Goal: Task Accomplishment & Management: Complete application form

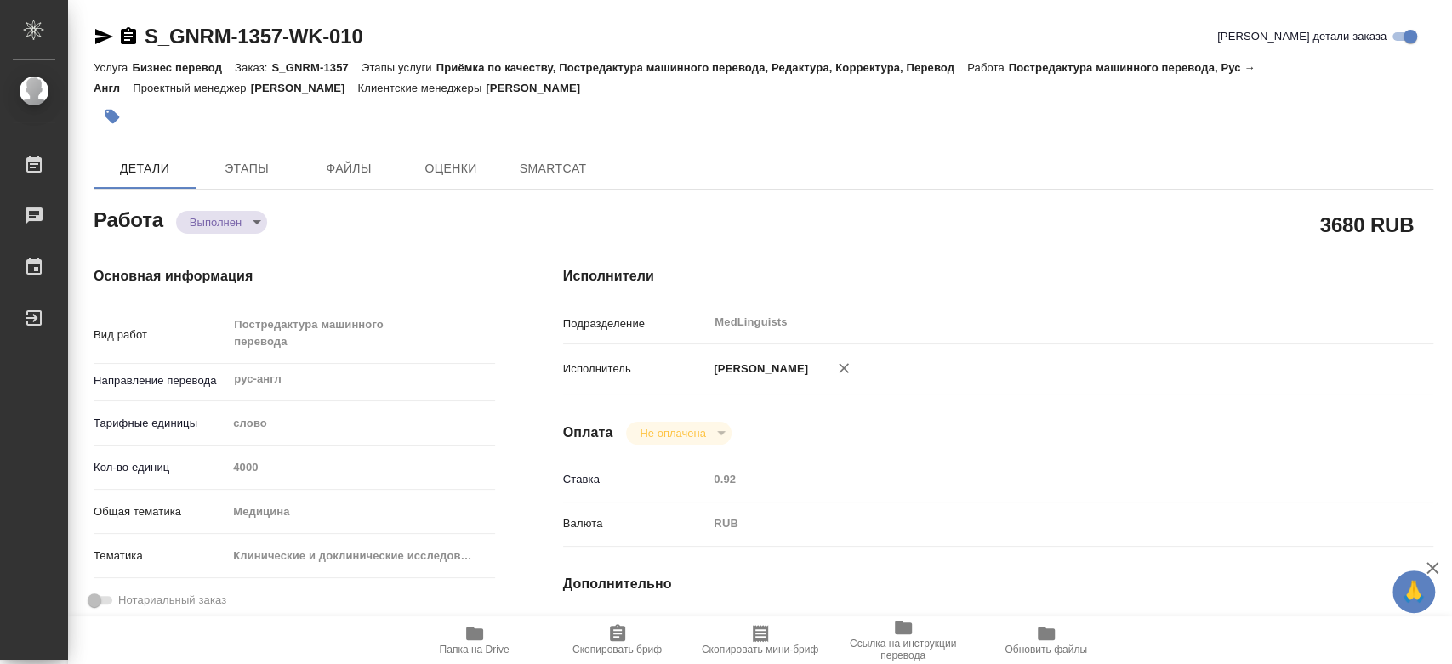
type textarea "x"
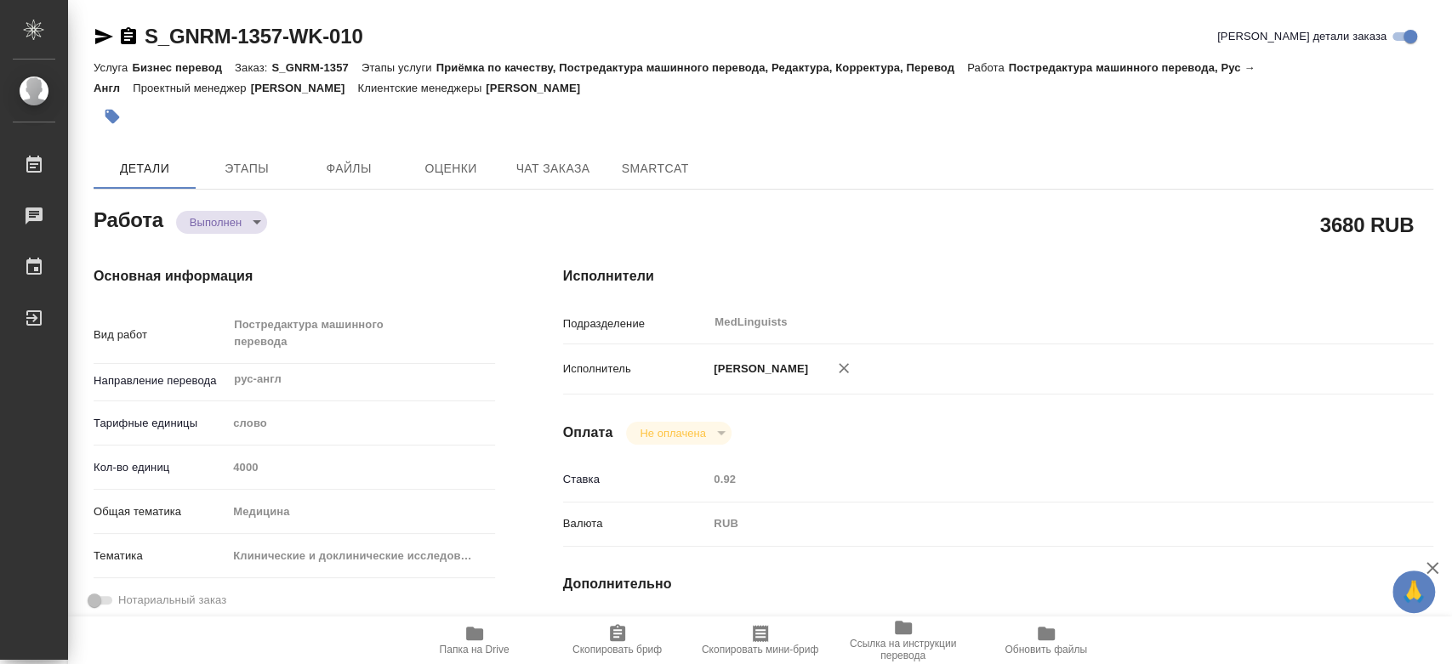
type textarea "x"
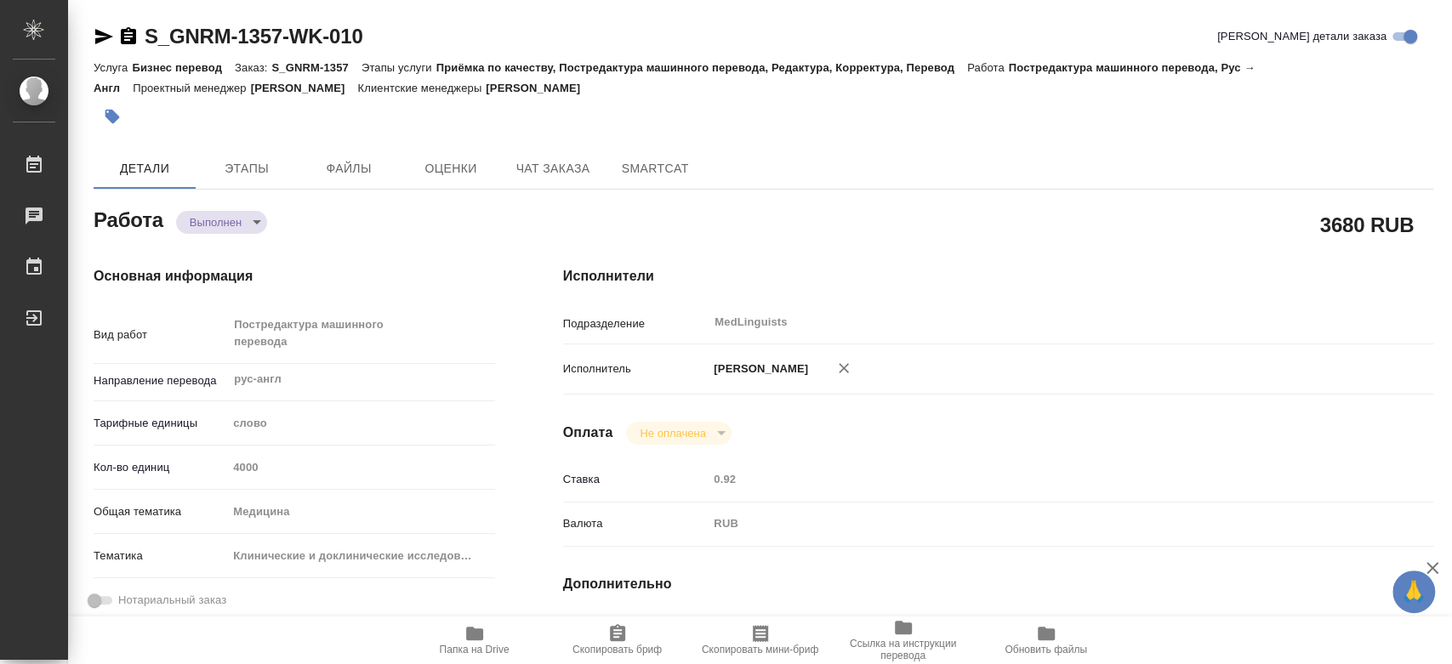
type textarea "x"
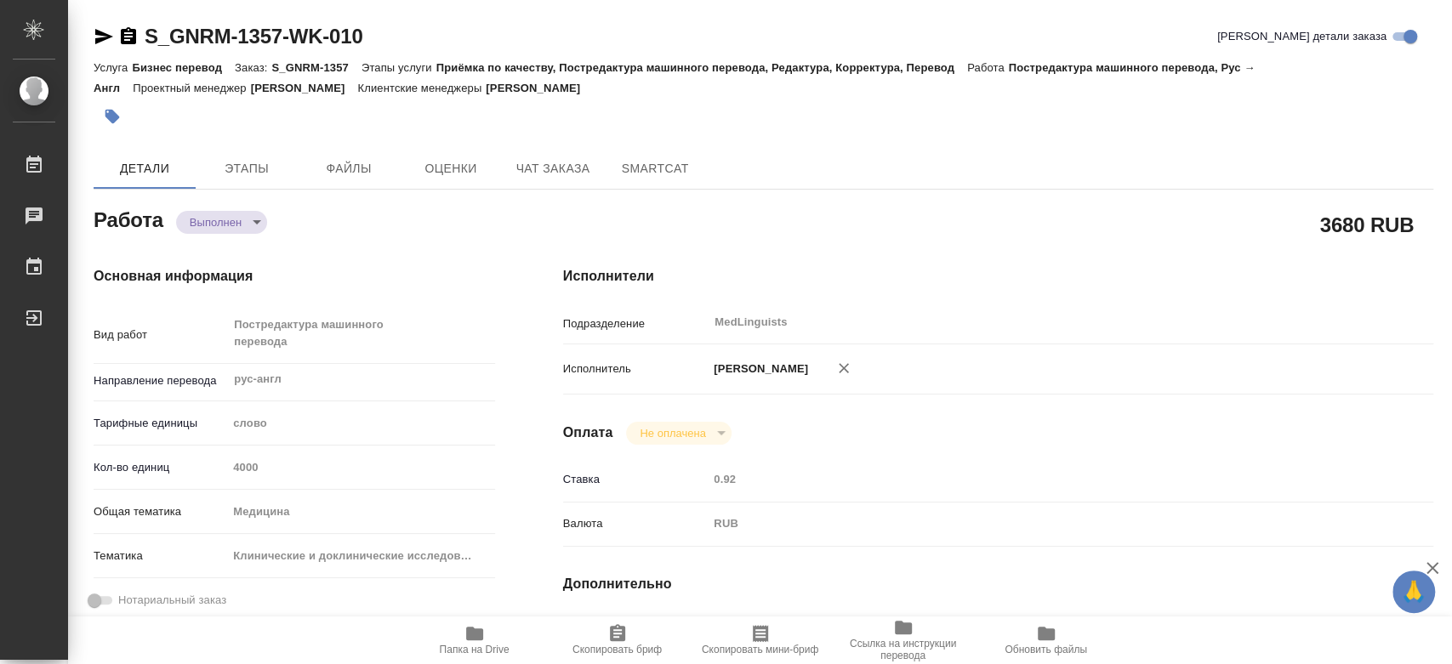
type textarea "x"
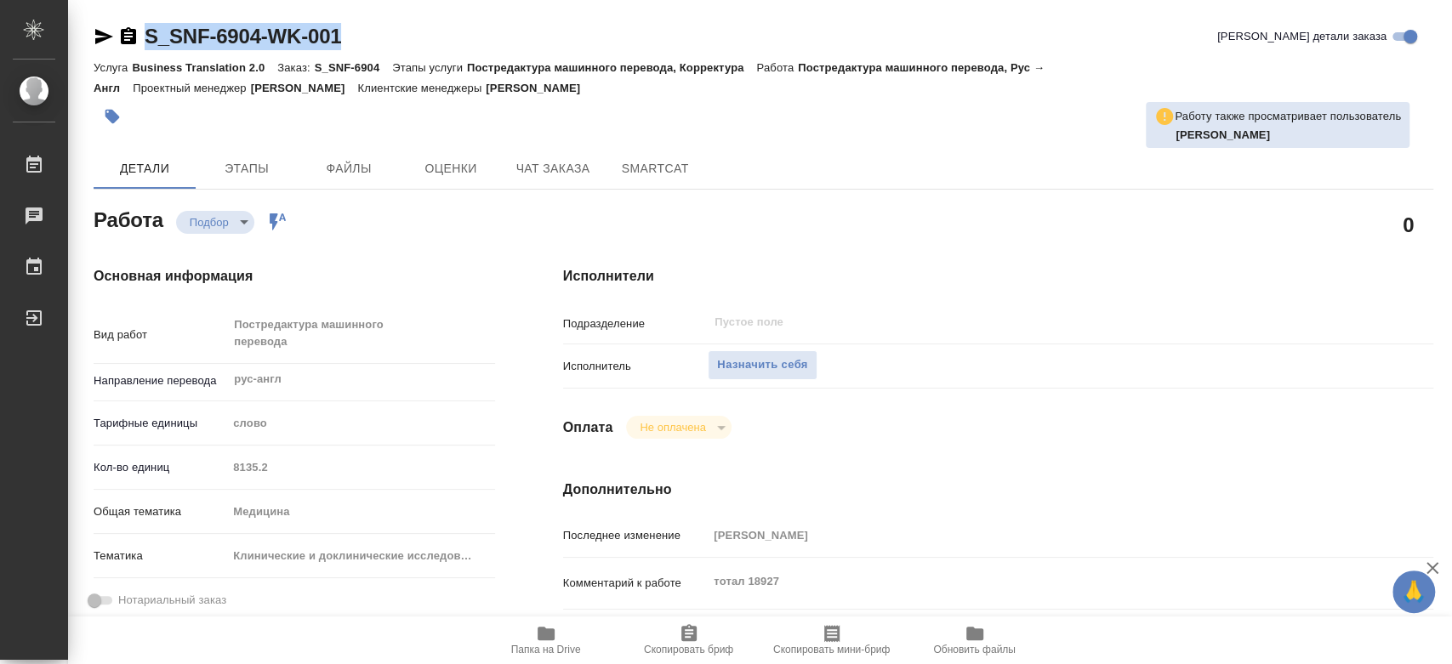
drag, startPoint x: 415, startPoint y: 31, endPoint x: 136, endPoint y: 20, distance: 279.3
copy link "S_SNF-6904-WK-001"
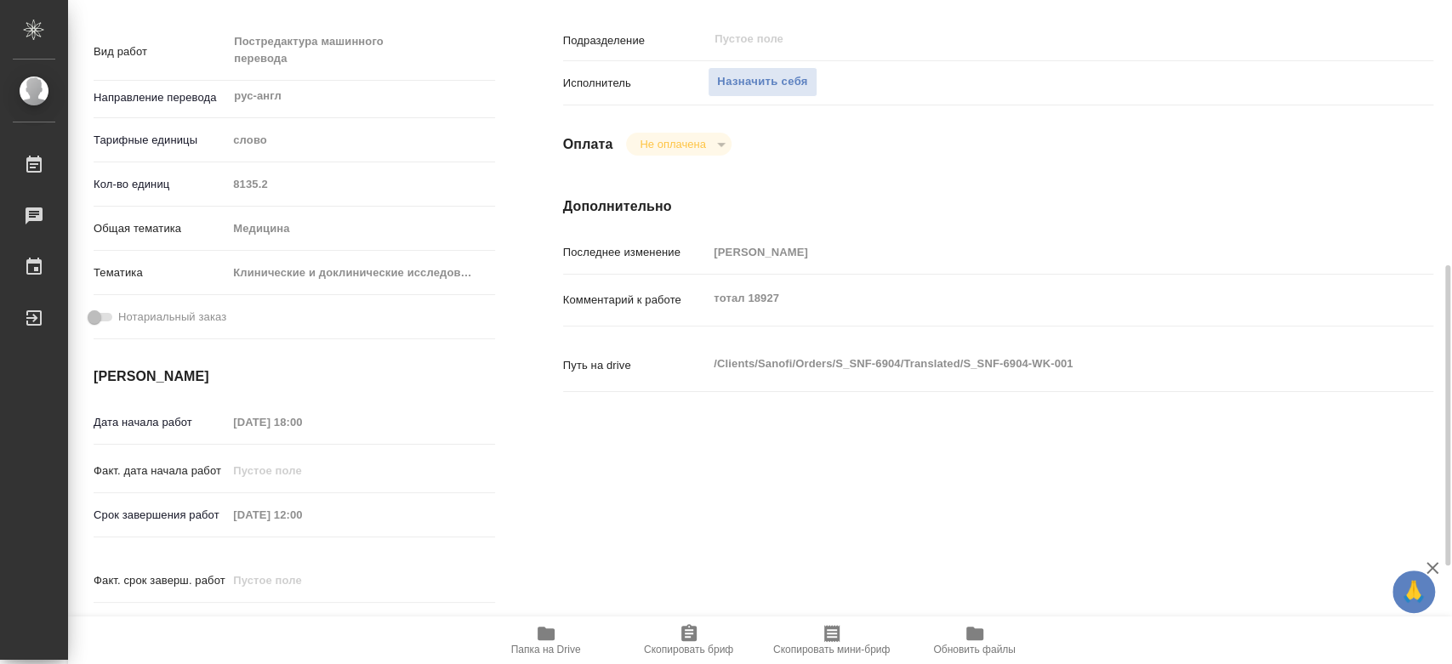
scroll to position [378, 0]
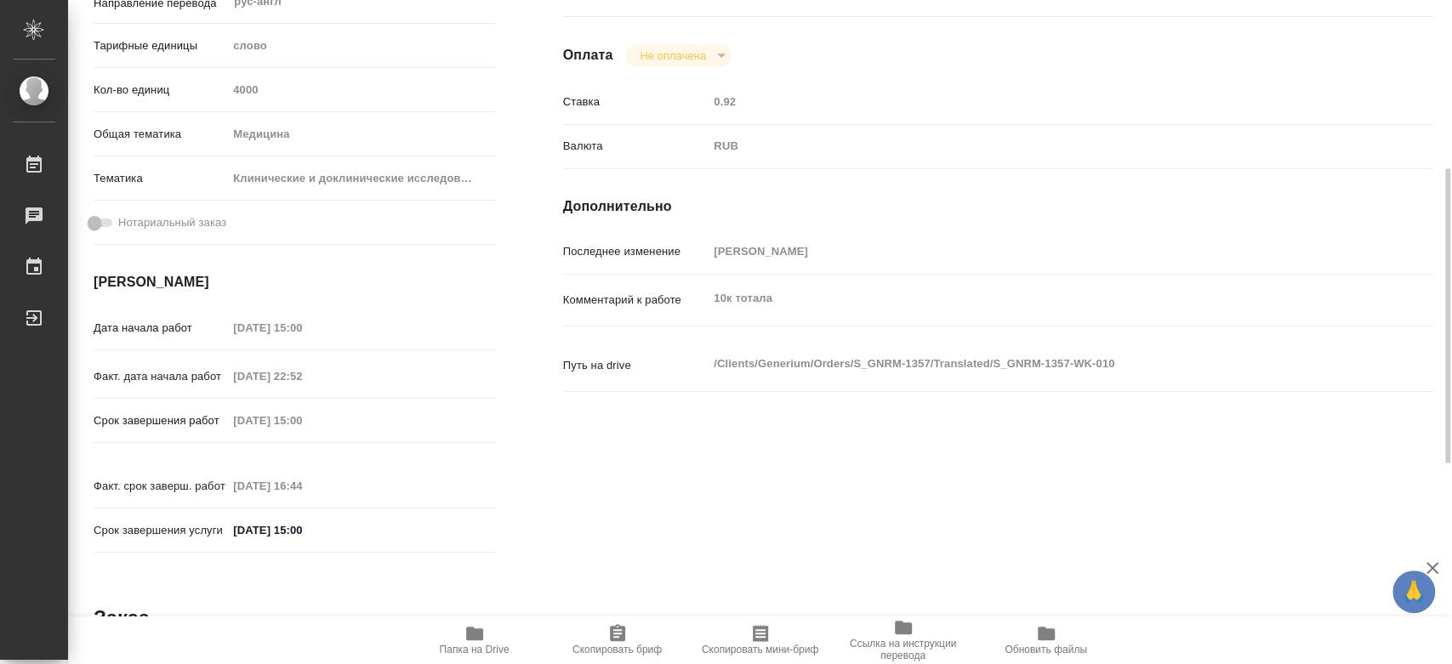
scroll to position [189, 0]
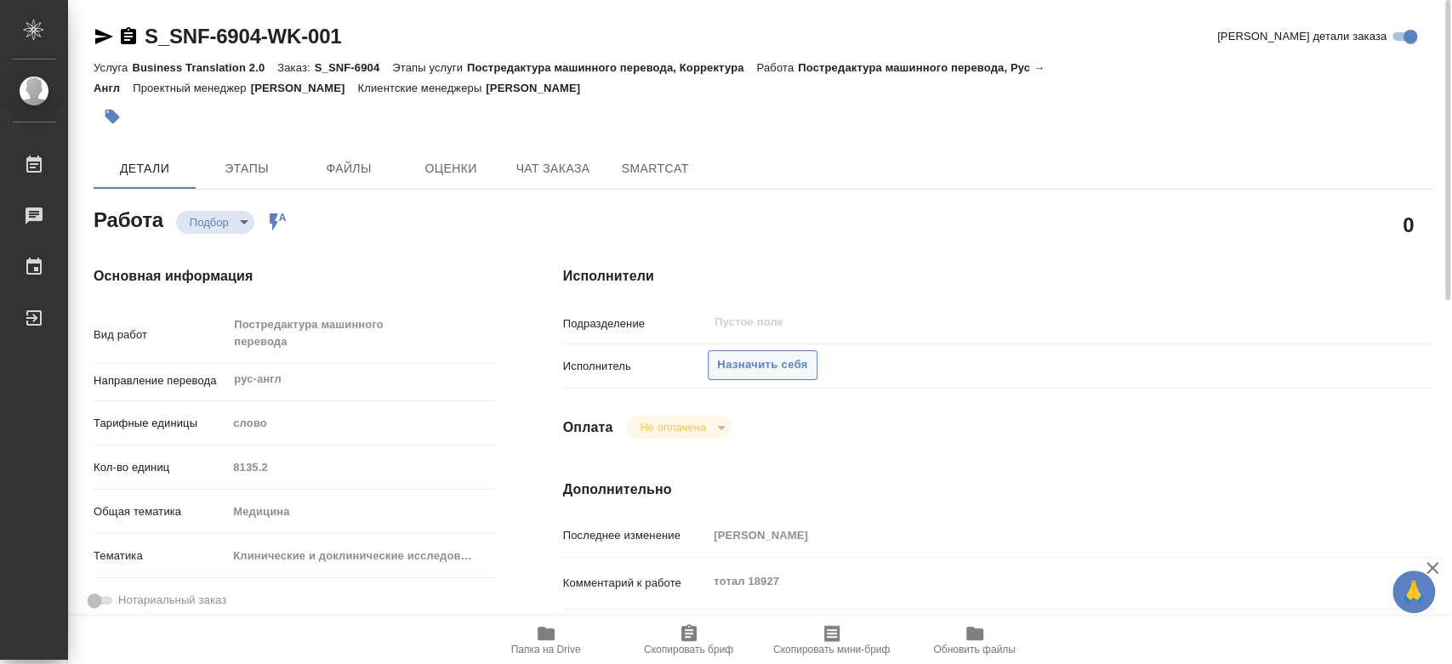
click at [791, 372] on span "Назначить себя" at bounding box center [762, 366] width 90 height 20
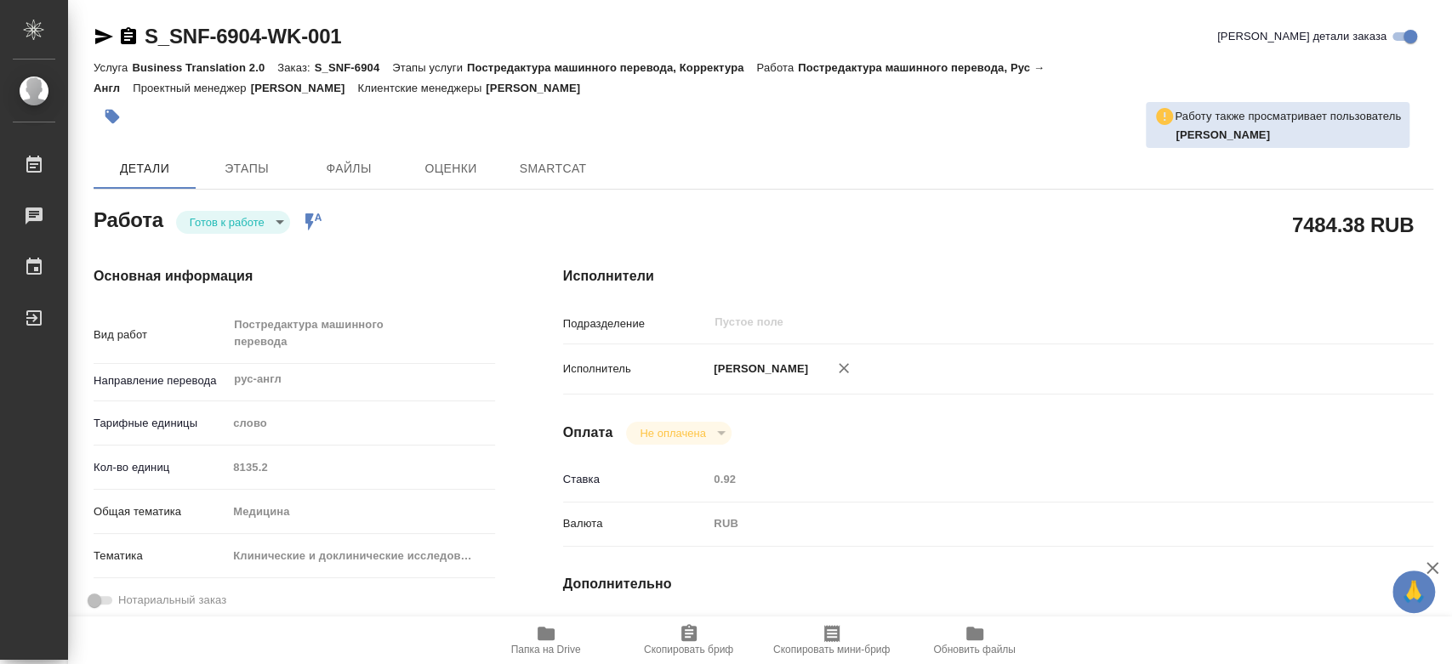
type textarea "x"
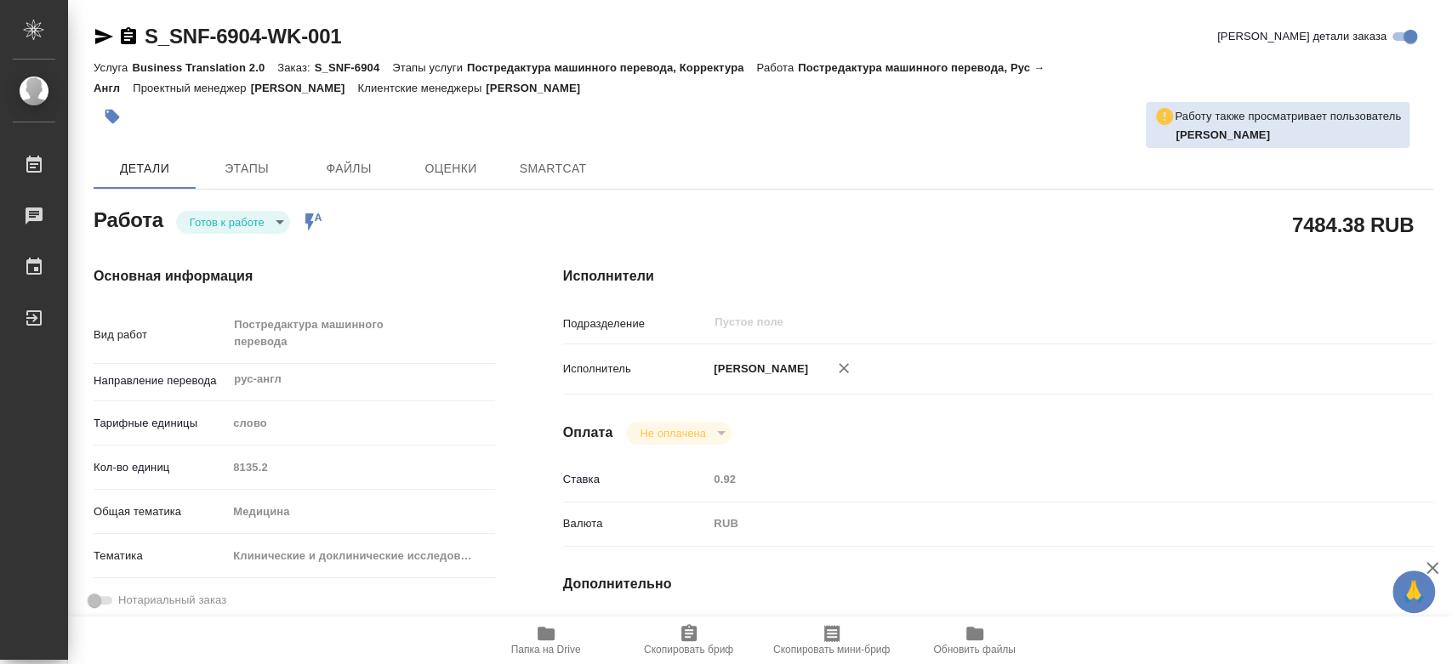
type textarea "x"
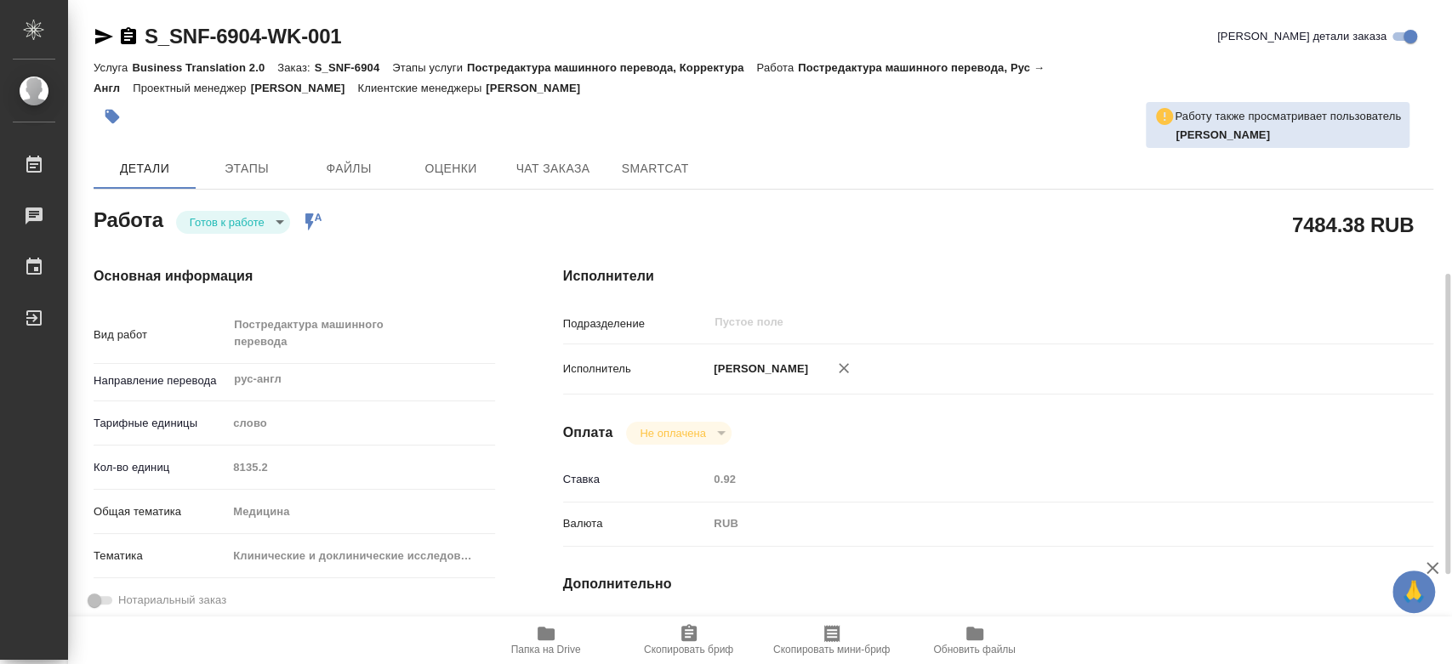
scroll to position [378, 0]
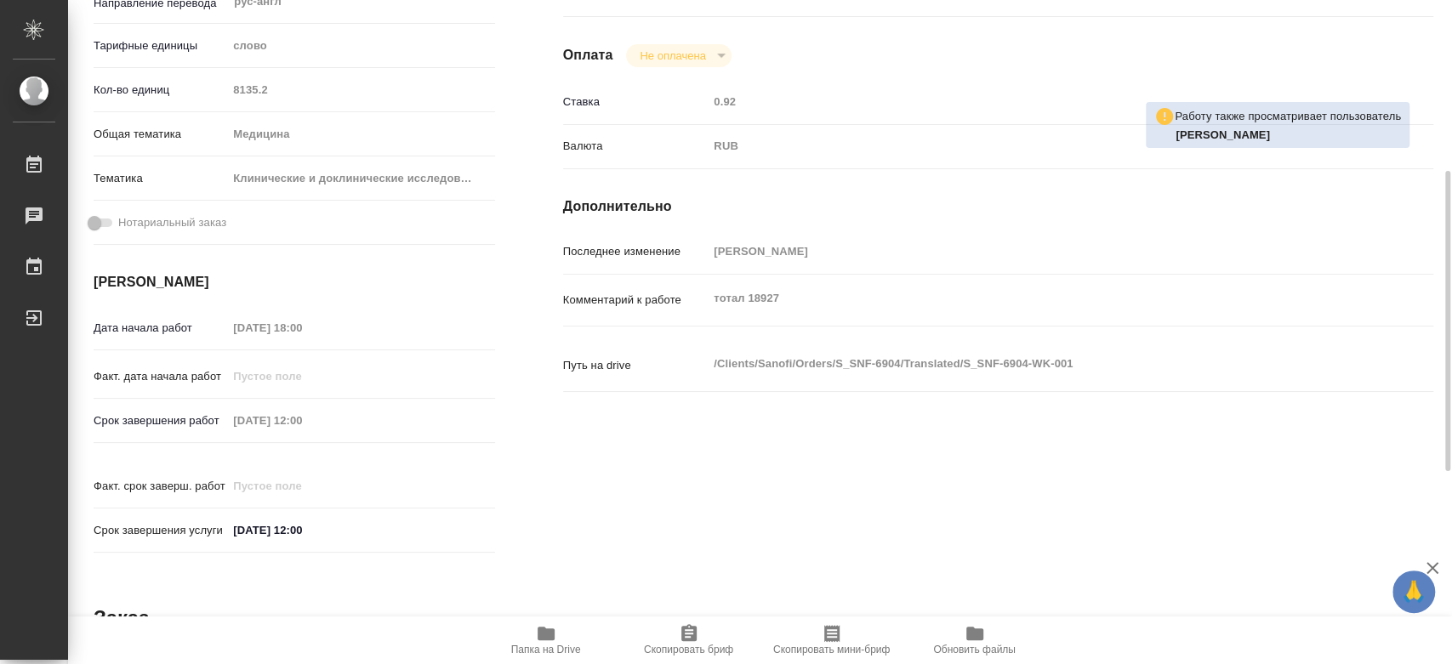
type textarea "x"
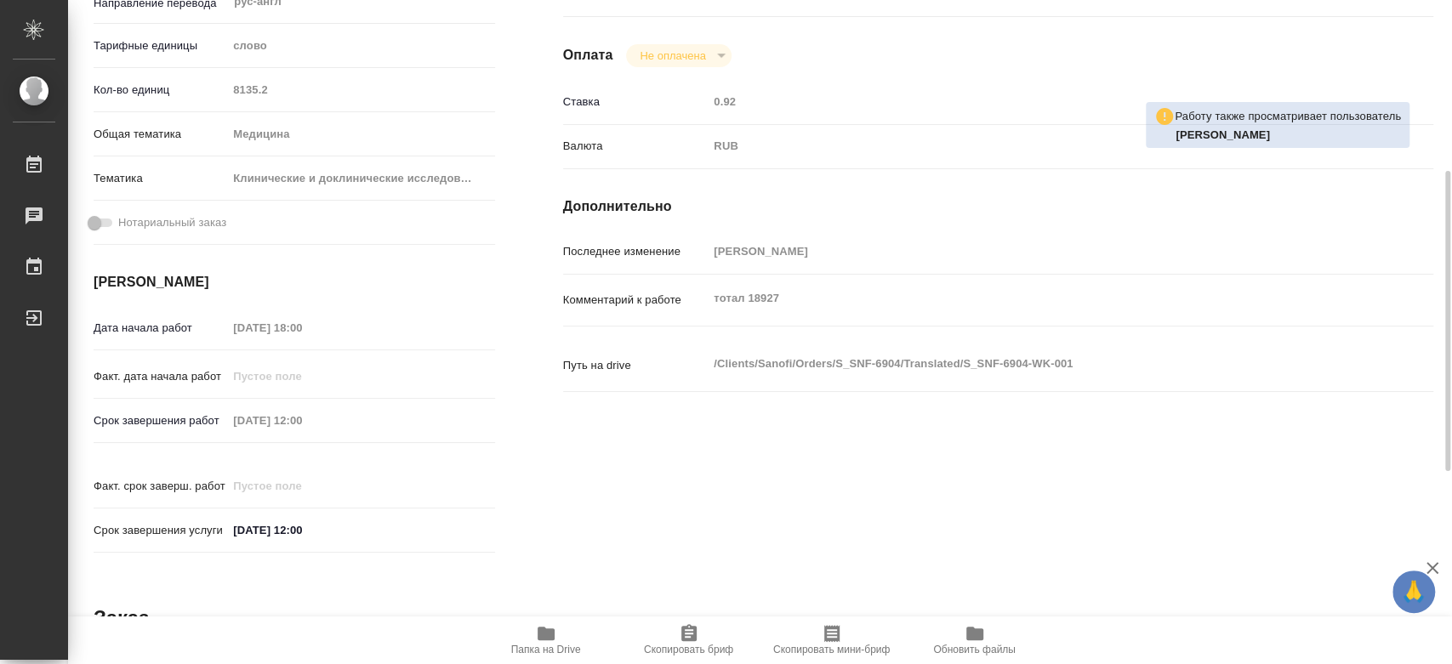
type textarea "x"
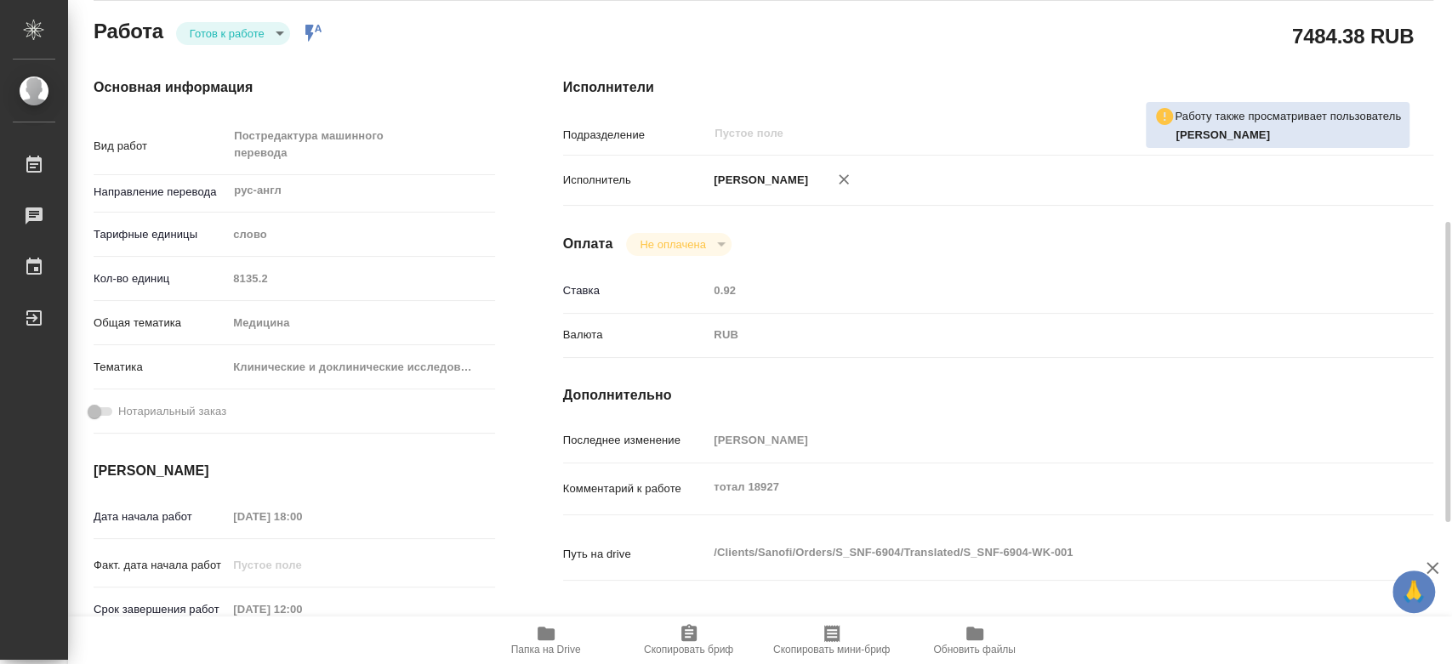
scroll to position [283, 0]
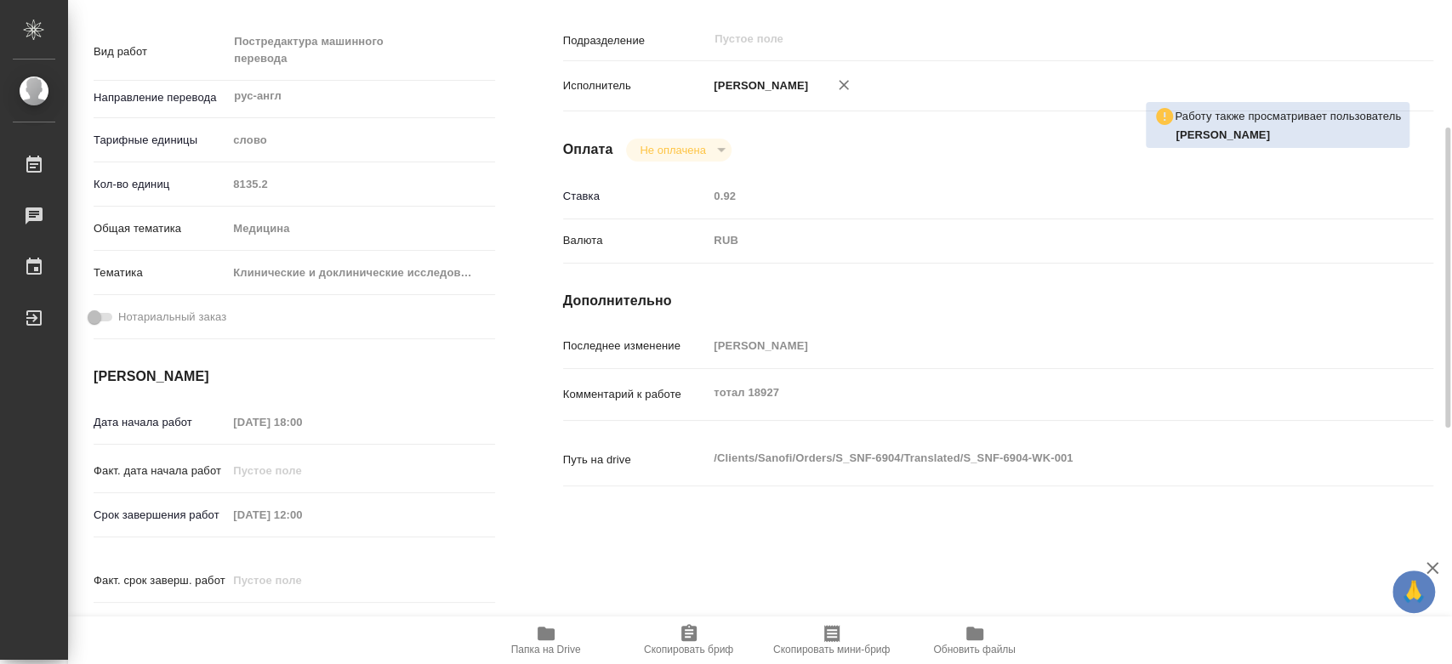
type textarea "x"
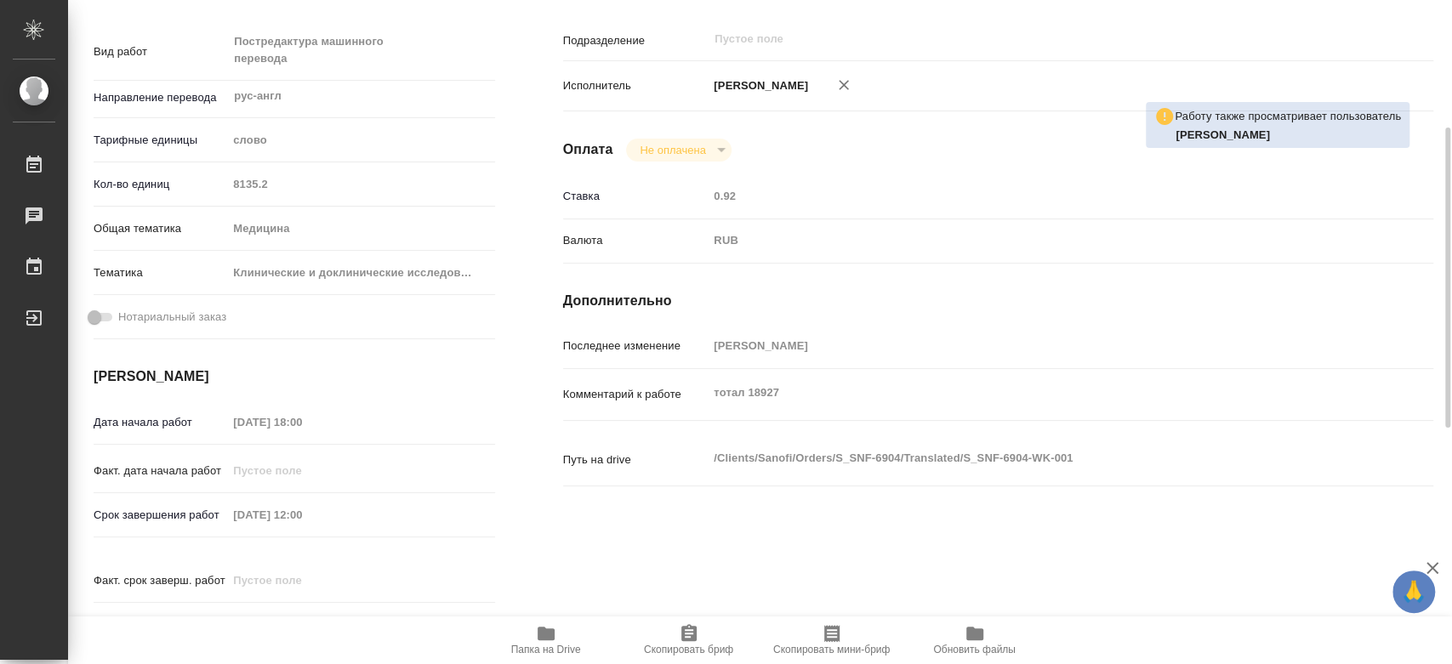
type textarea "x"
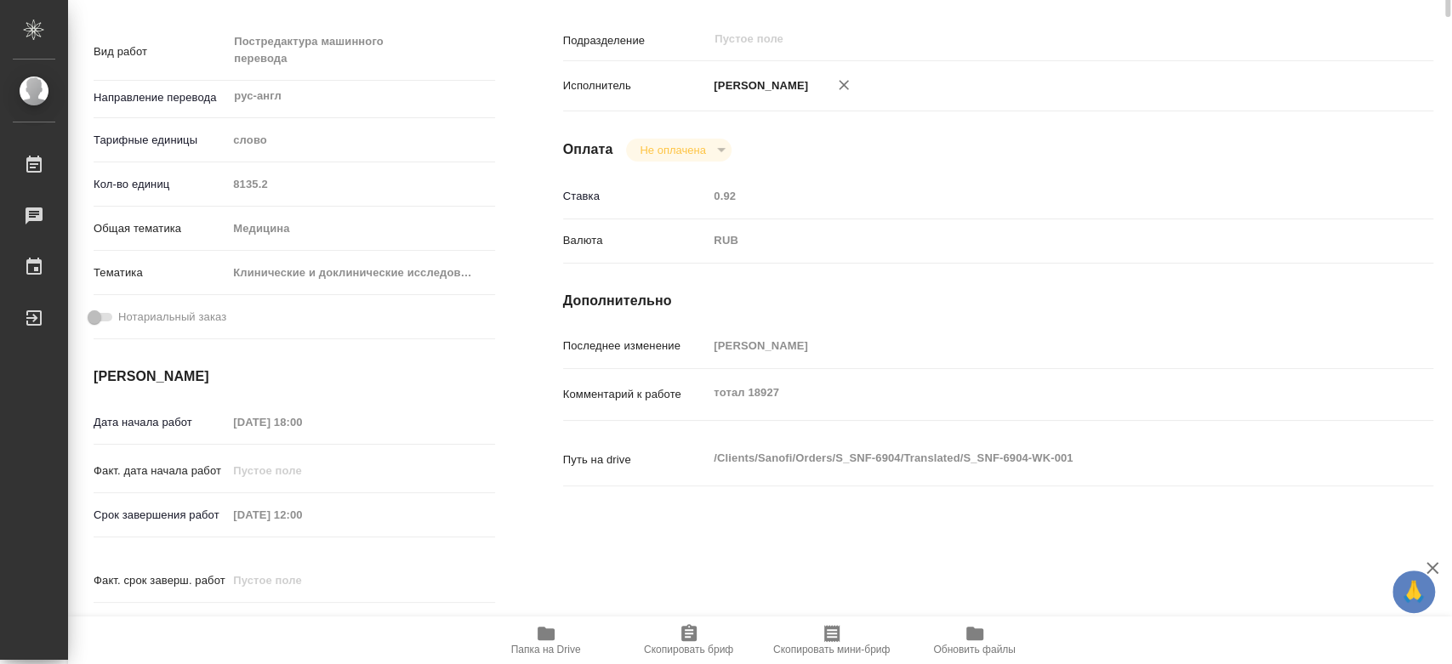
scroll to position [0, 0]
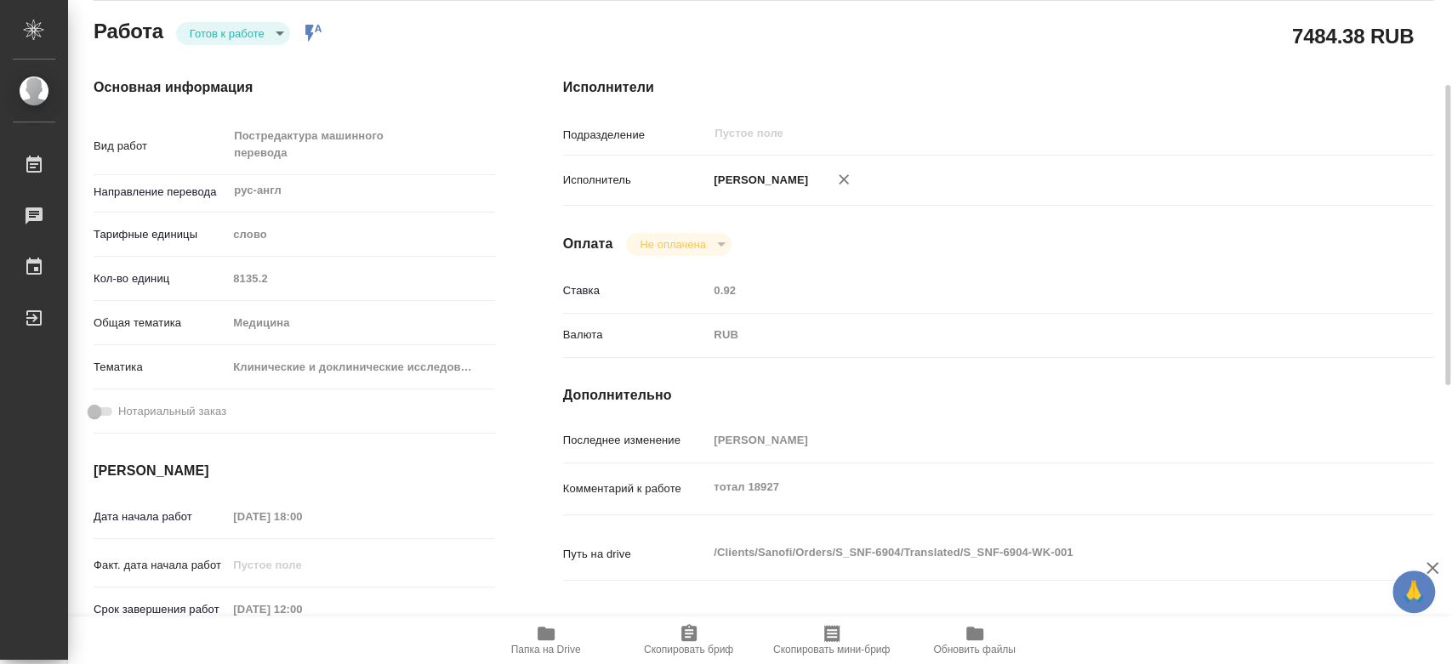
scroll to position [283, 0]
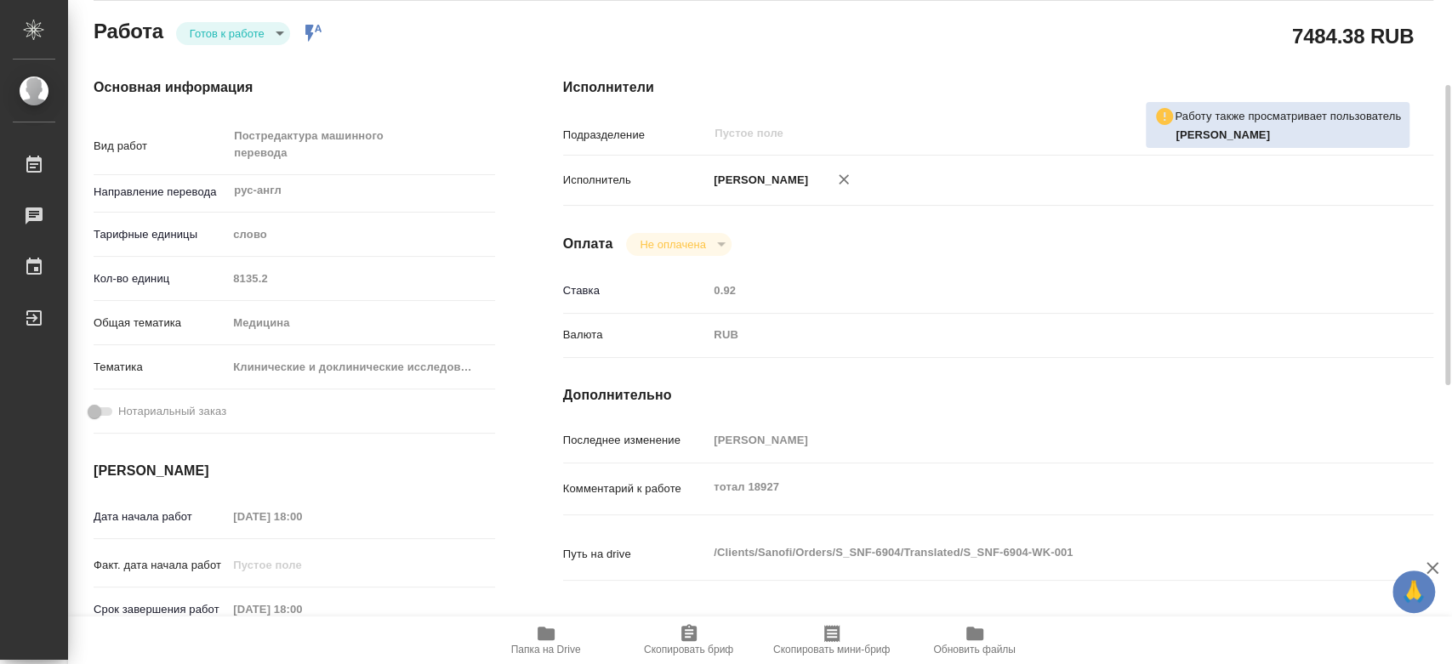
scroll to position [378, 0]
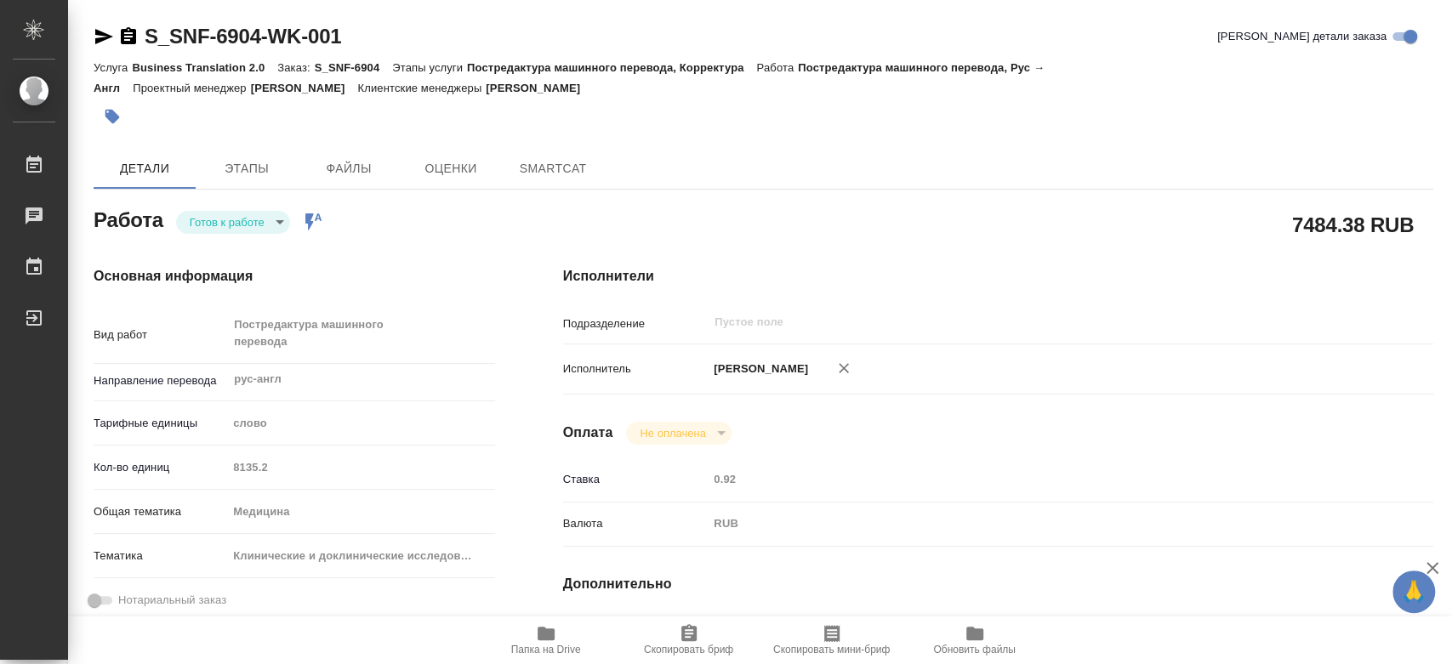
type textarea "x"
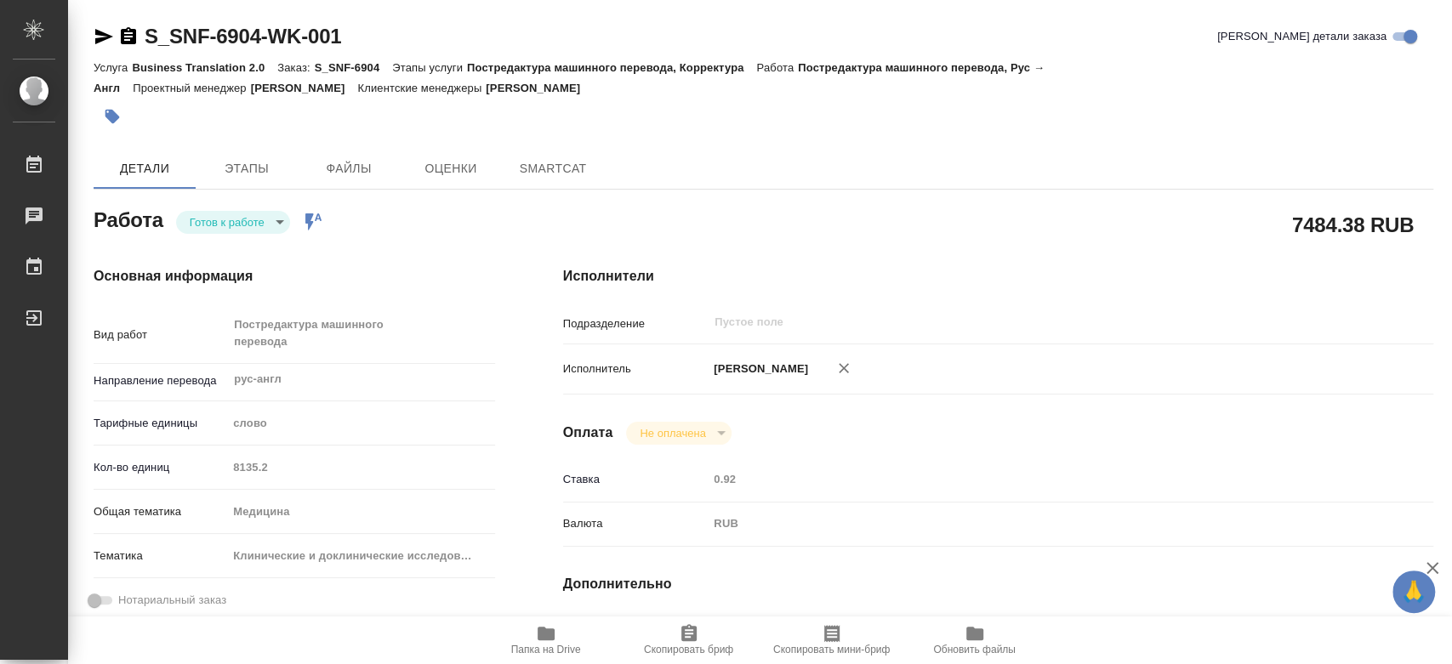
type textarea "x"
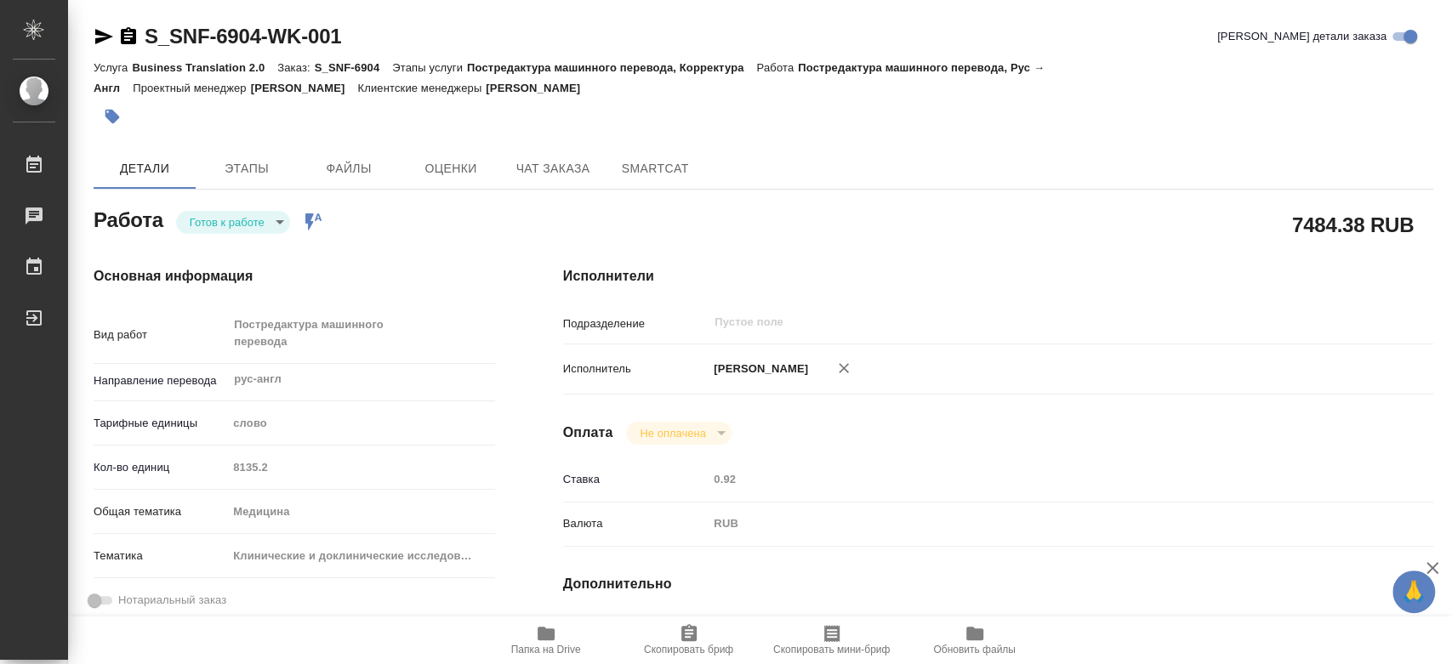
type textarea "x"
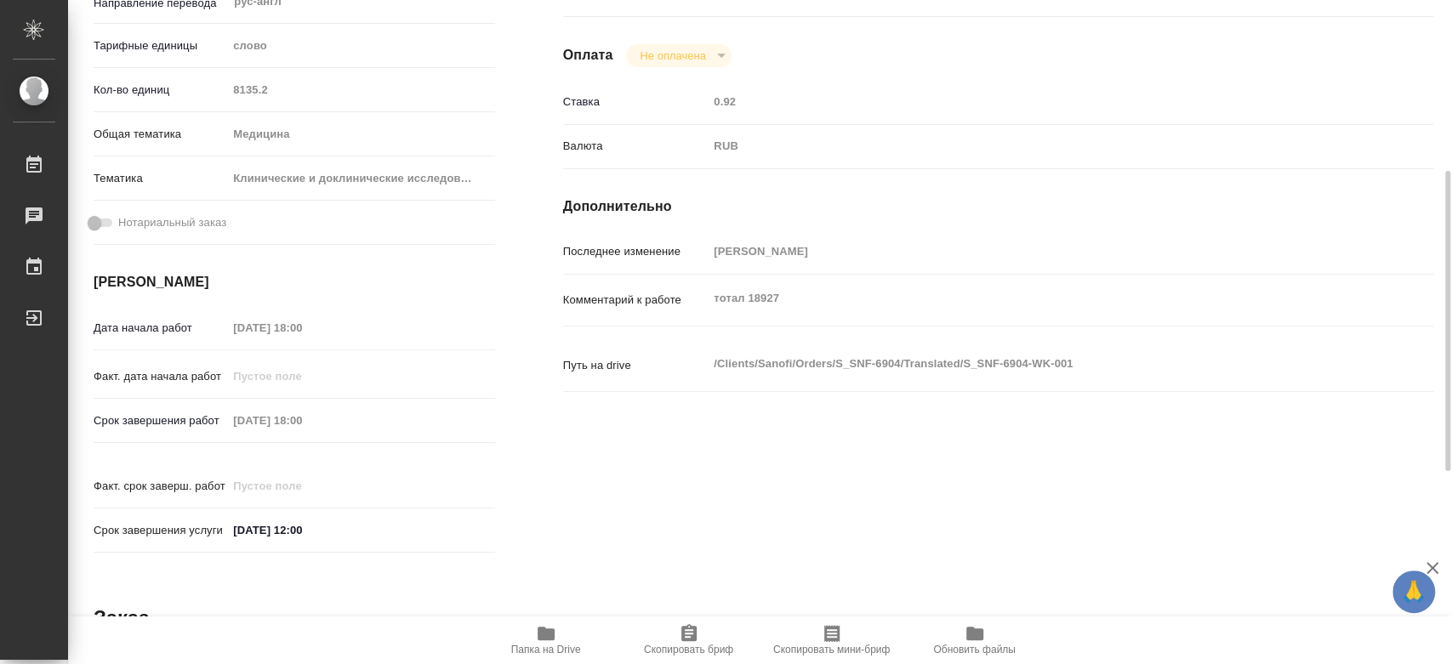
type textarea "x"
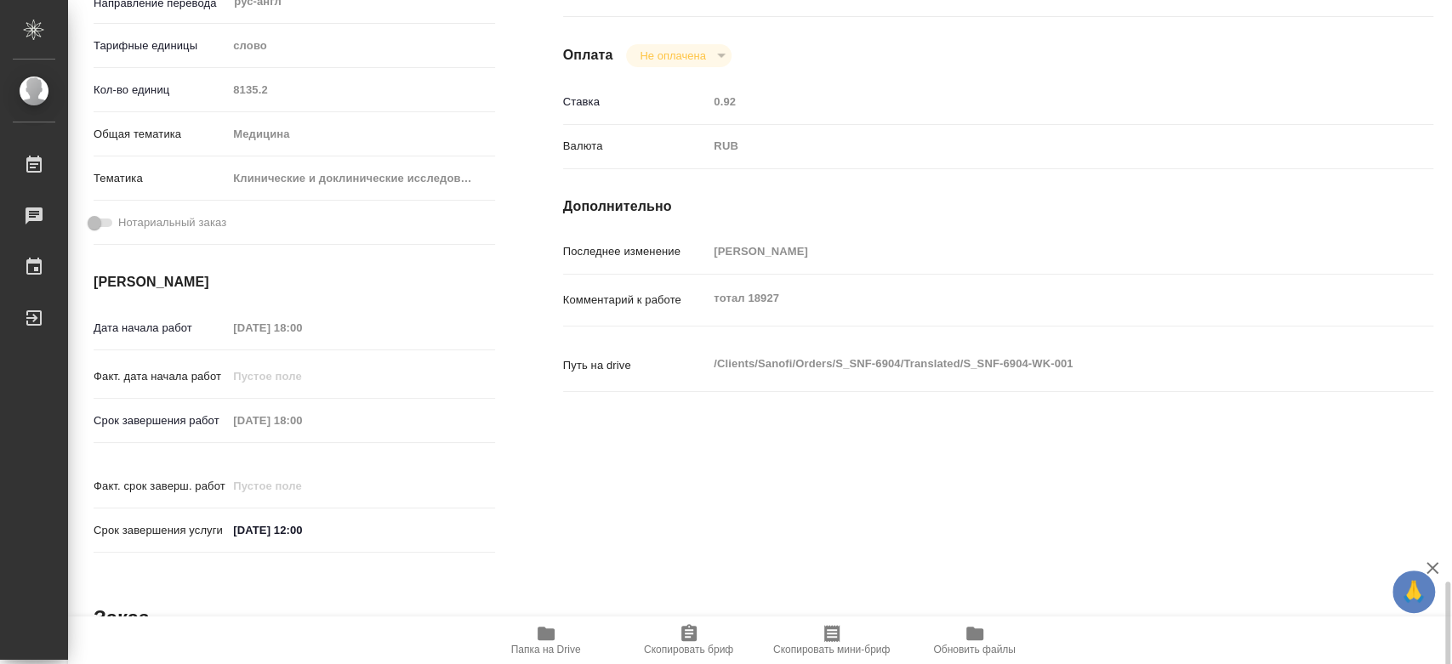
scroll to position [803, 0]
